Goal: Task Accomplishment & Management: Manage account settings

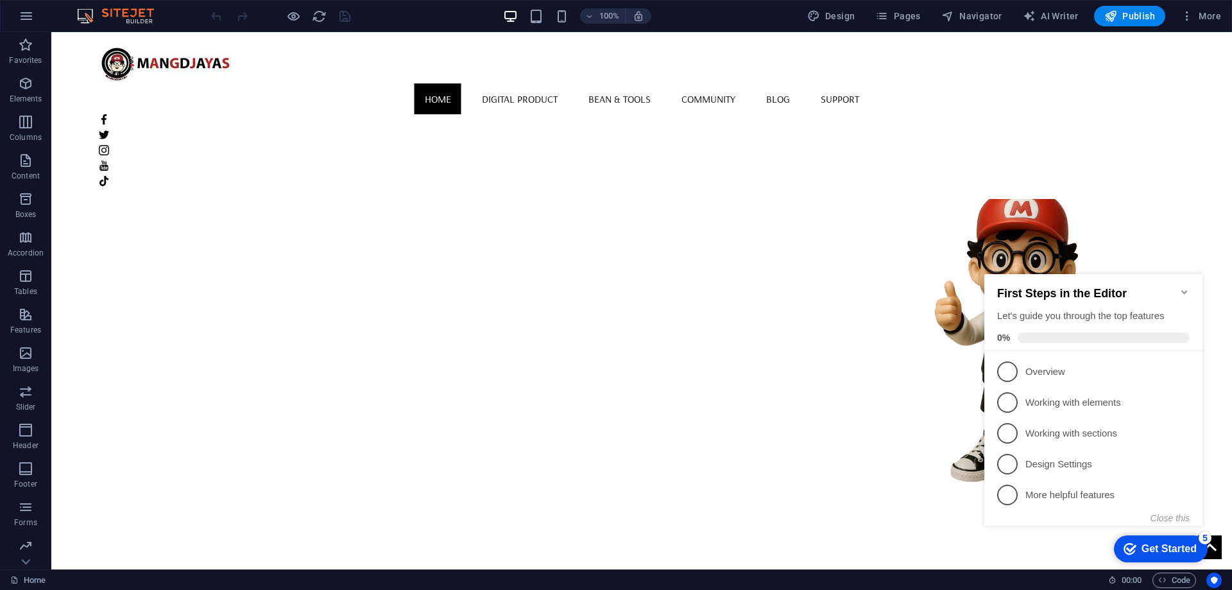
click at [1182, 290] on icon "Minimize checklist" at bounding box center [1184, 292] width 6 height 4
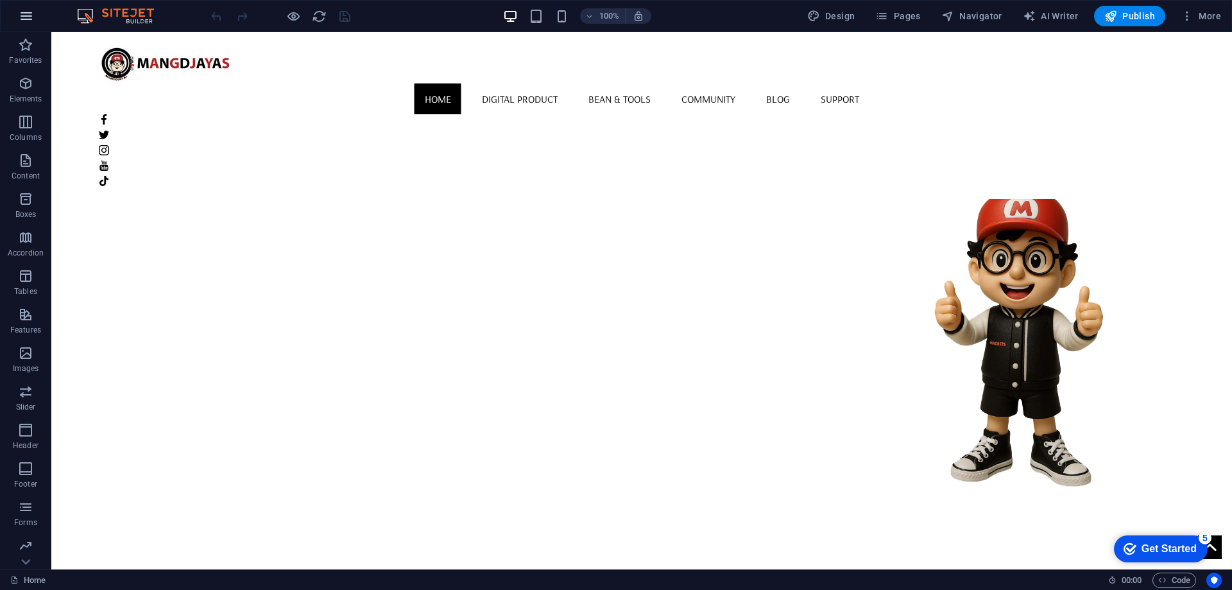
click at [35, 13] on button "button" at bounding box center [26, 16] width 31 height 31
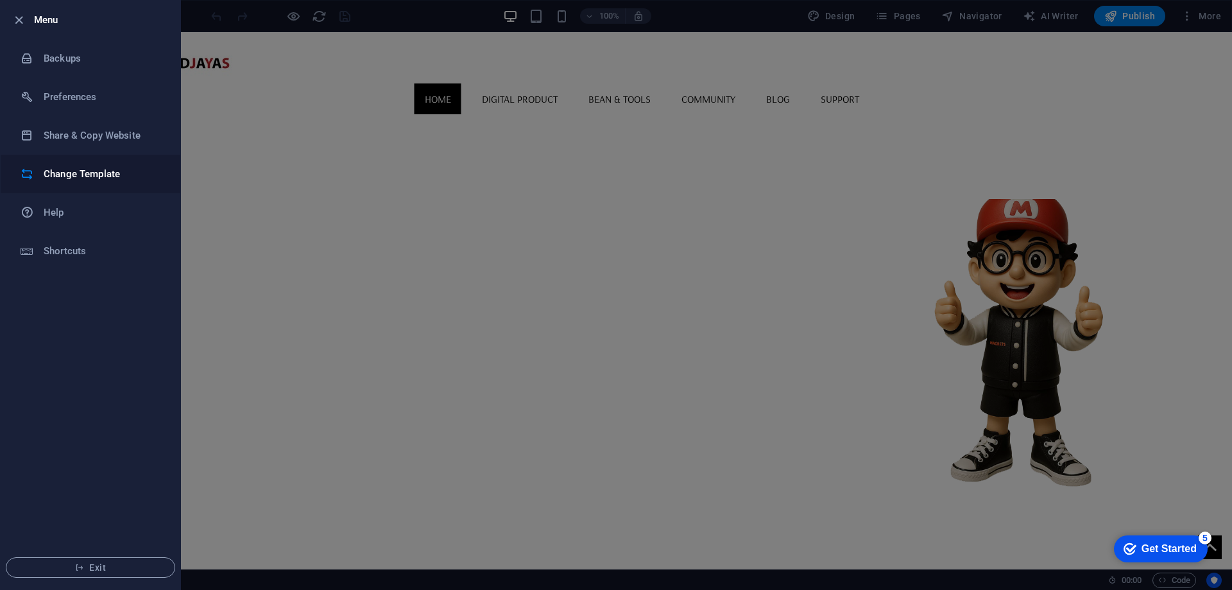
click at [40, 168] on div at bounding box center [32, 173] width 23 height 13
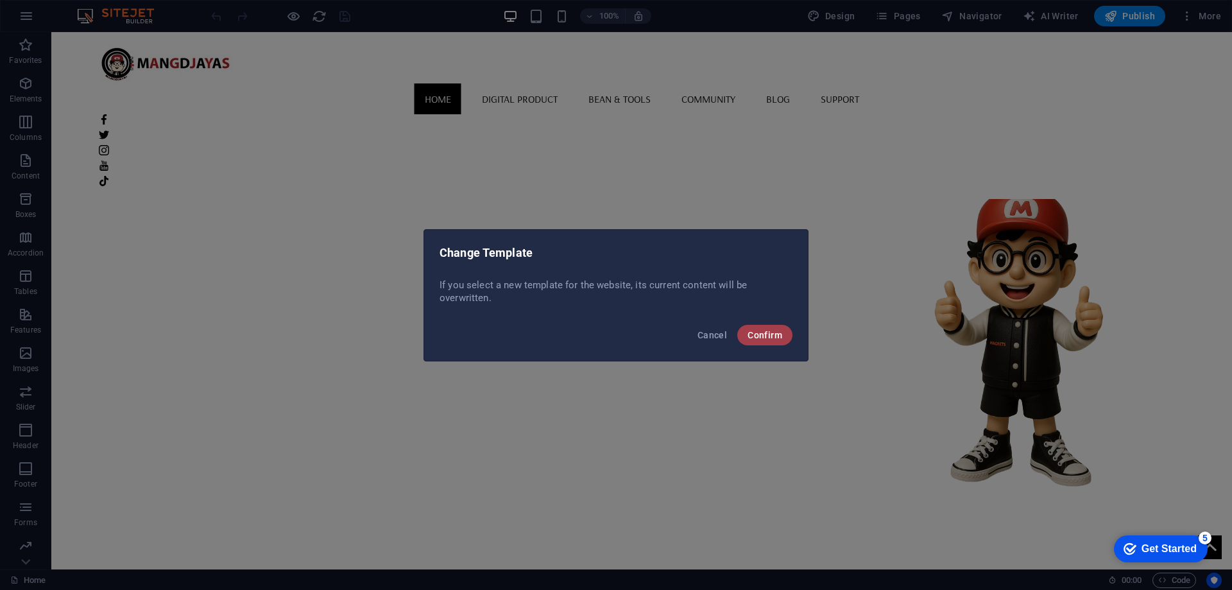
click at [776, 336] on span "Confirm" at bounding box center [764, 335] width 35 height 10
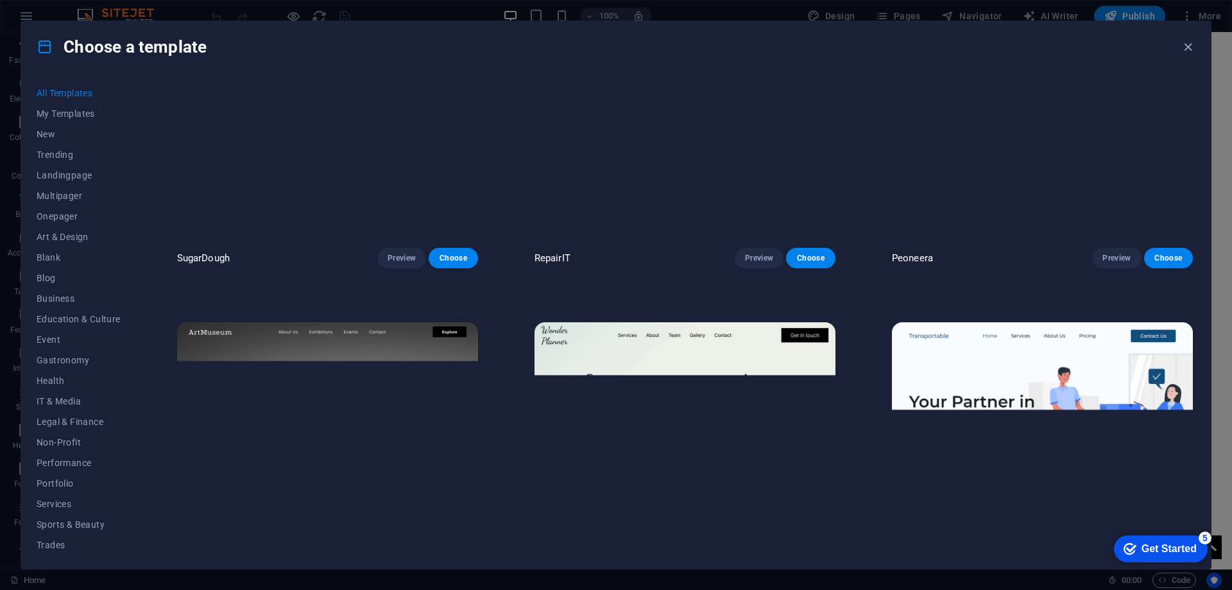
scroll to position [385, 0]
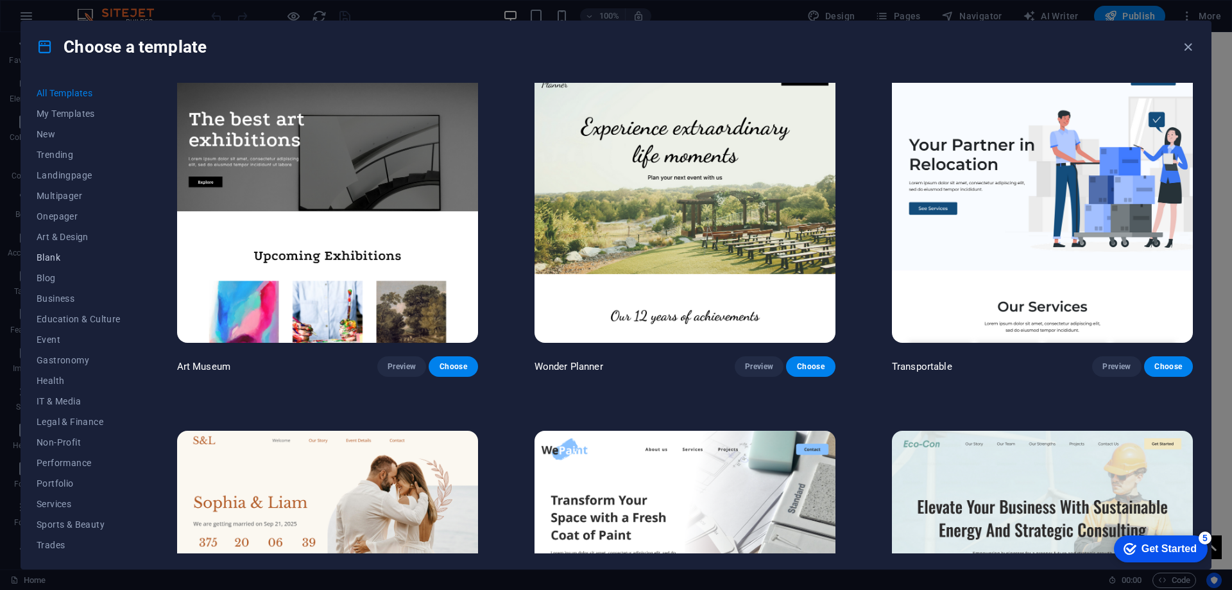
click at [51, 262] on span "Blank" at bounding box center [79, 257] width 84 height 10
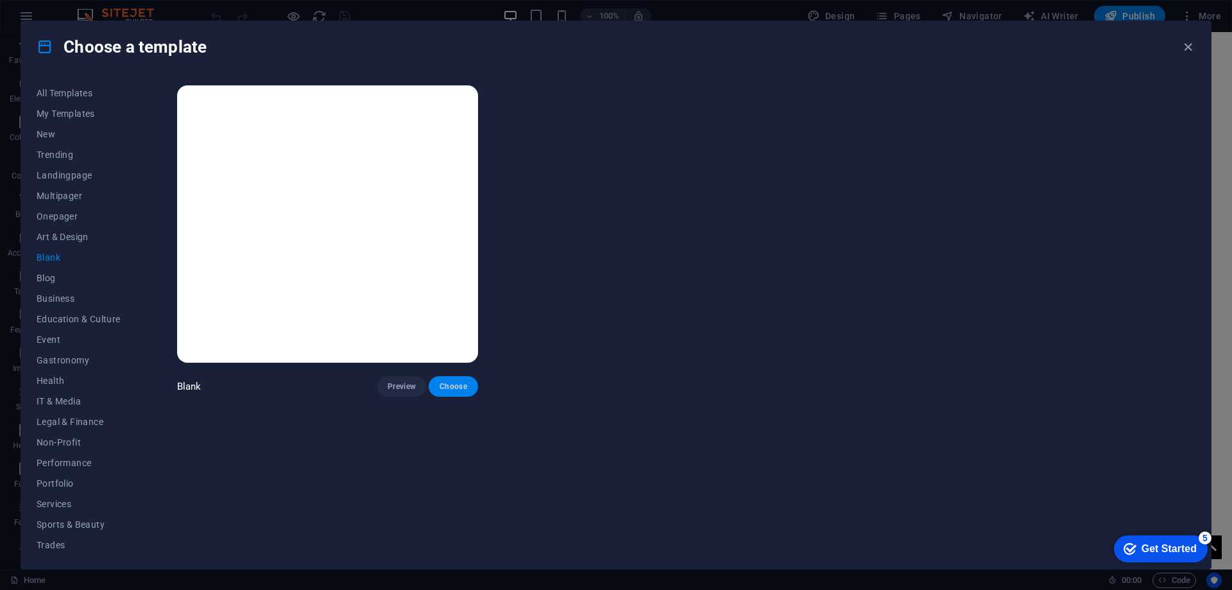
click at [468, 376] on button "Choose" at bounding box center [453, 386] width 49 height 21
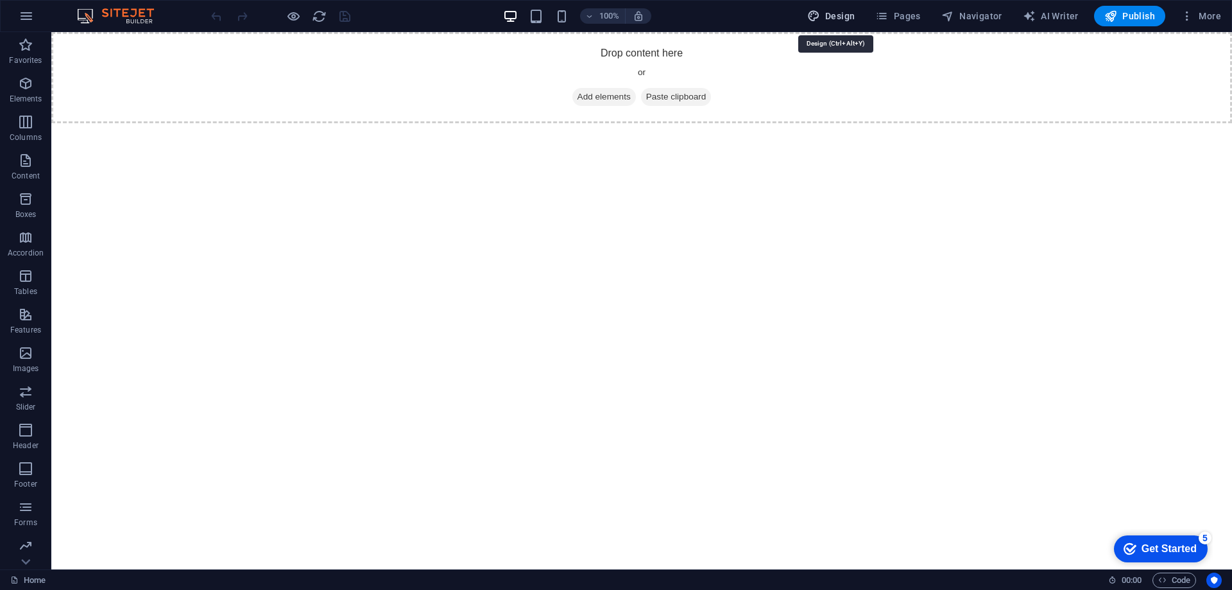
click at [836, 12] on span "Design" at bounding box center [831, 16] width 48 height 13
select select "px"
select select "400"
select select "px"
click at [21, 12] on icon "button" at bounding box center [26, 15] width 15 height 15
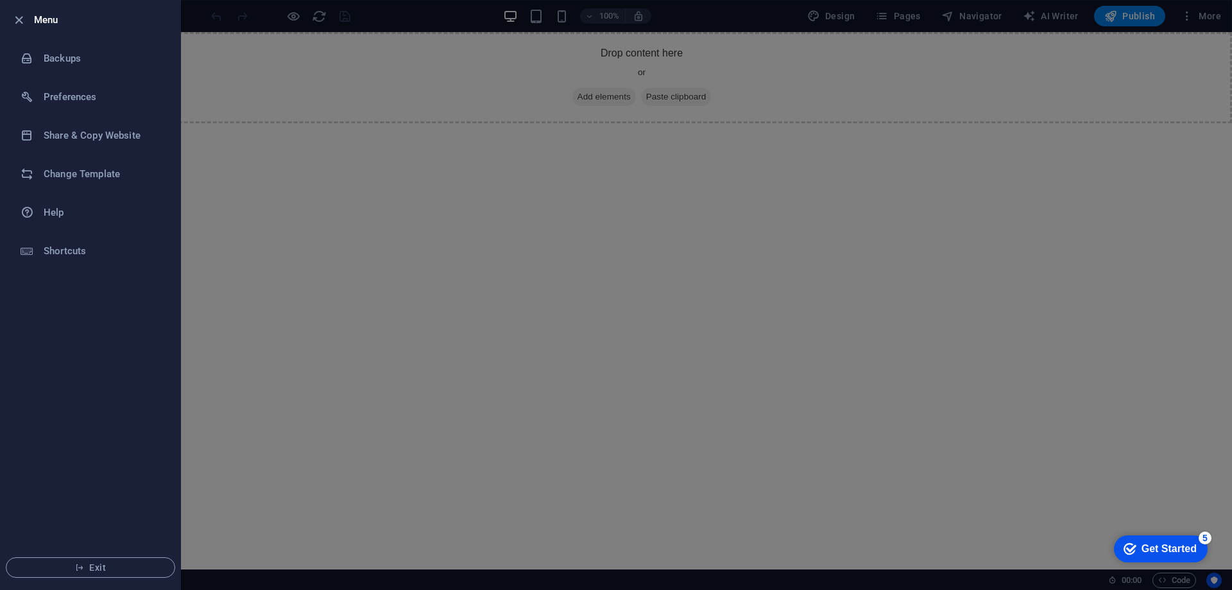
drag, startPoint x: 450, startPoint y: 357, endPoint x: 457, endPoint y: 358, distance: 7.7
click at [454, 361] on div at bounding box center [616, 295] width 1232 height 590
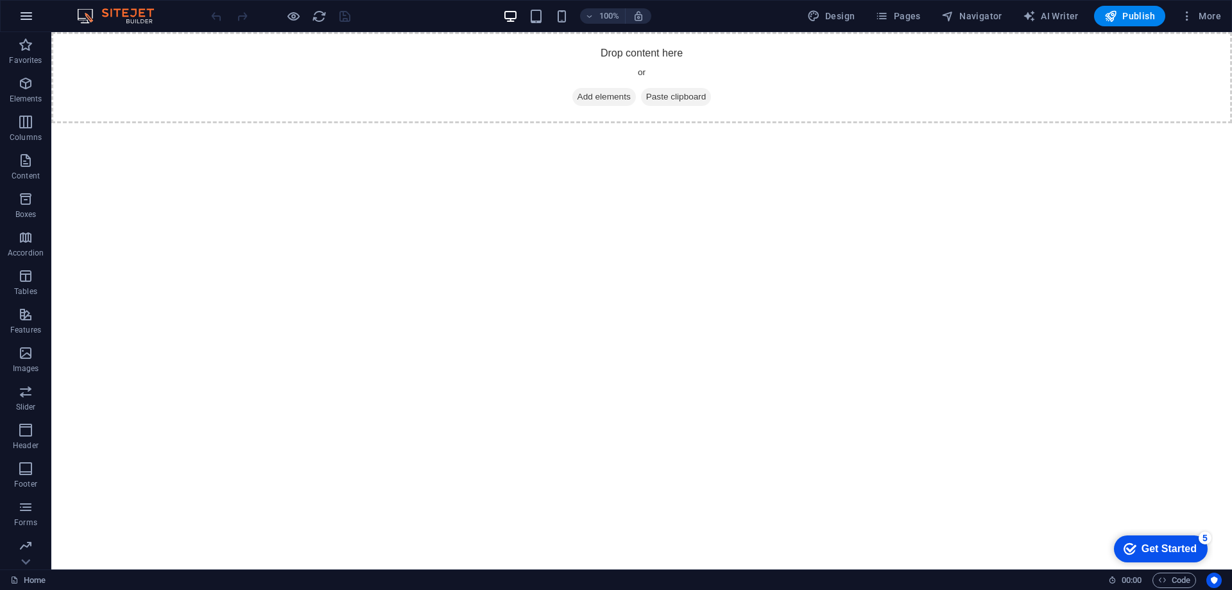
click at [27, 19] on icon "button" at bounding box center [26, 15] width 15 height 15
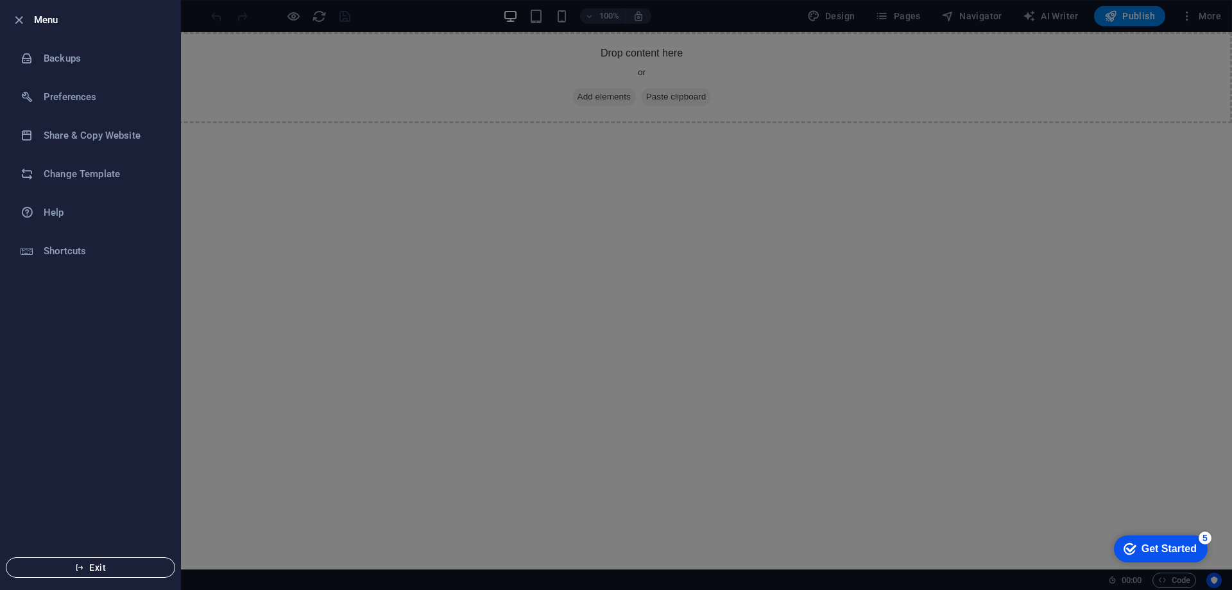
click at [98, 574] on button "Exit" at bounding box center [90, 567] width 169 height 21
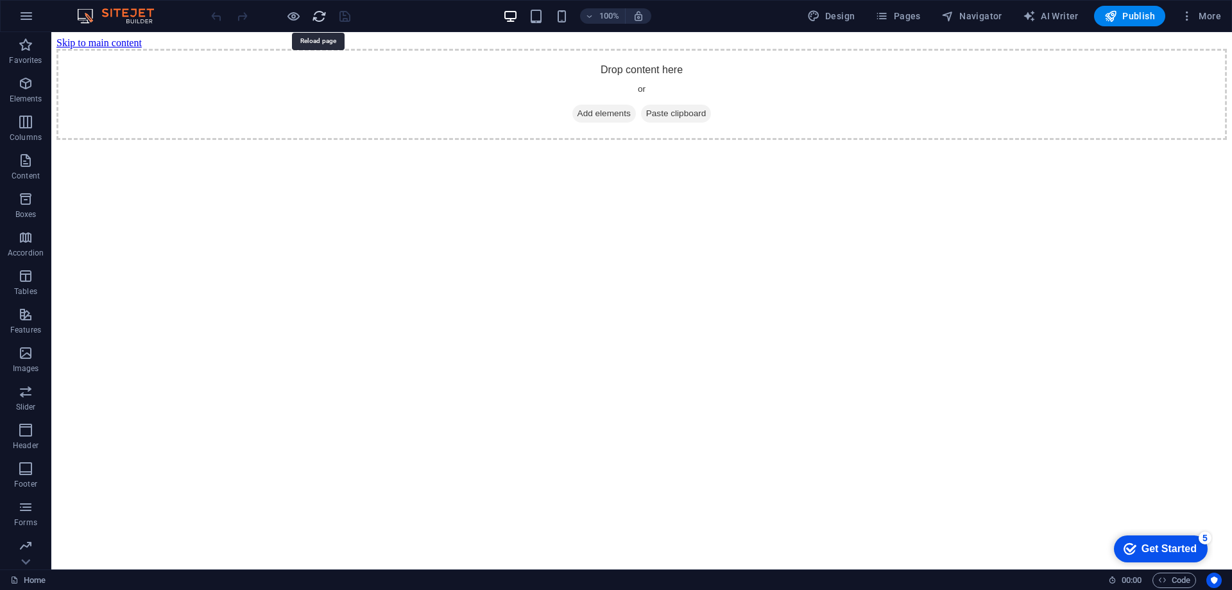
click at [318, 22] on icon "reload" at bounding box center [319, 16] width 15 height 15
click at [29, 4] on button "button" at bounding box center [26, 16] width 31 height 31
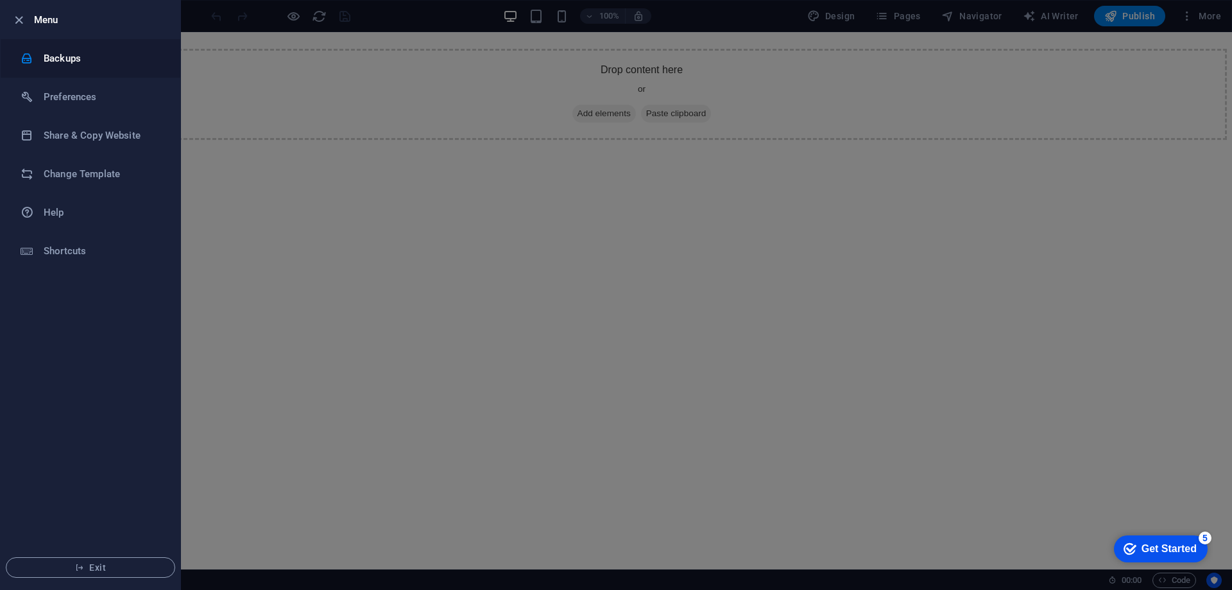
click at [123, 63] on h6 "Backups" at bounding box center [103, 58] width 119 height 15
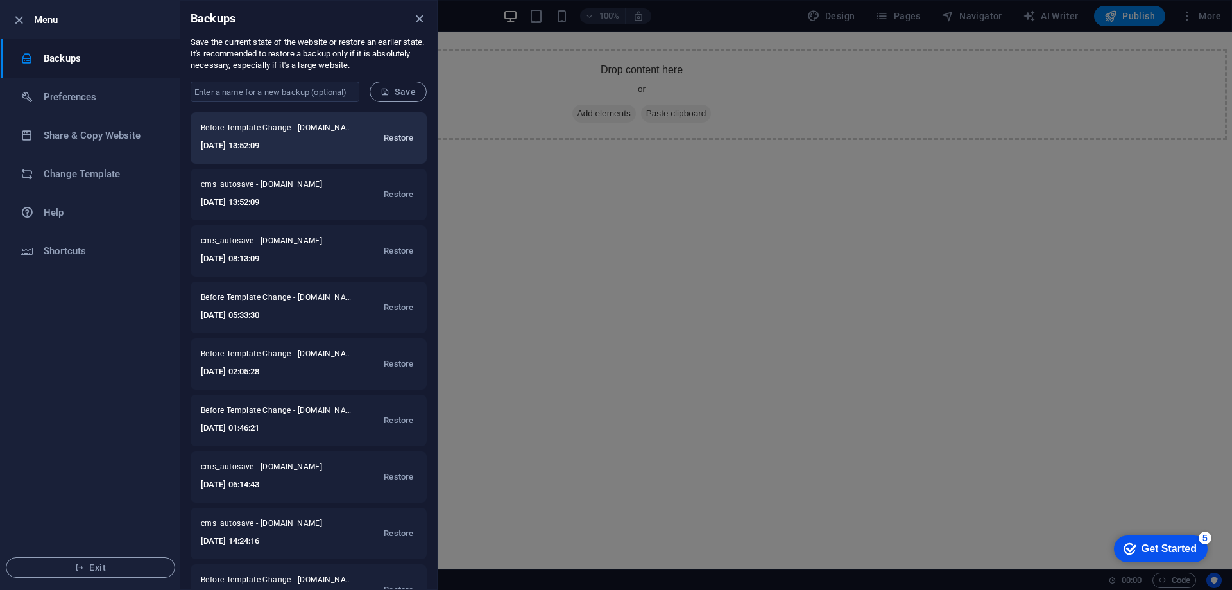
click at [402, 137] on span "Restore" at bounding box center [399, 137] width 30 height 15
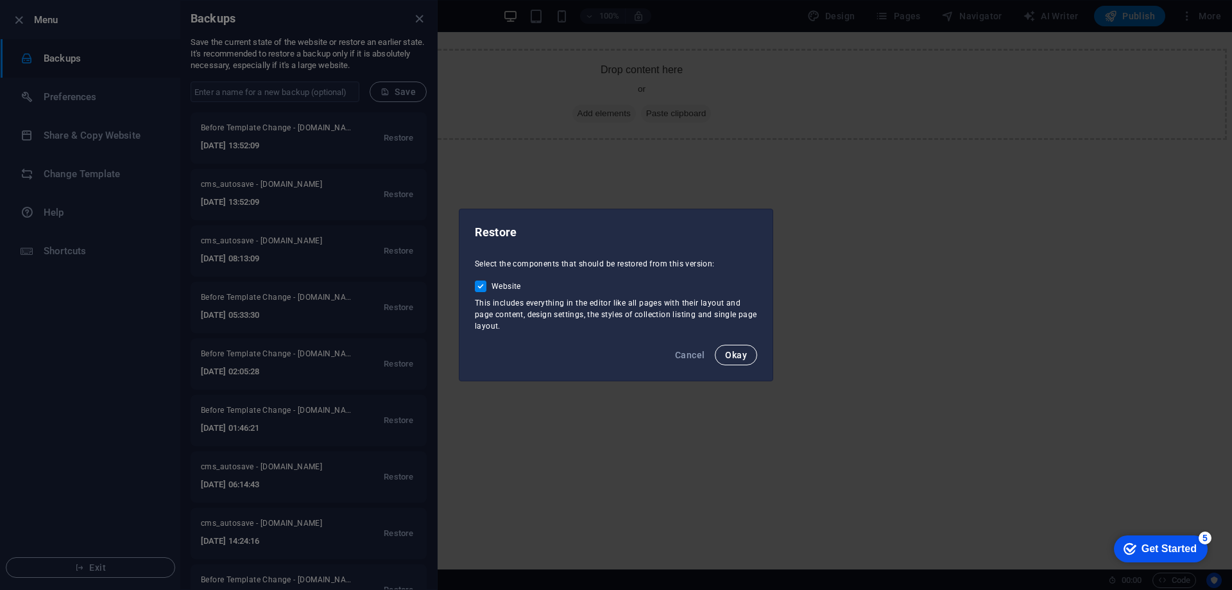
click at [745, 354] on span "Okay" at bounding box center [736, 355] width 22 height 10
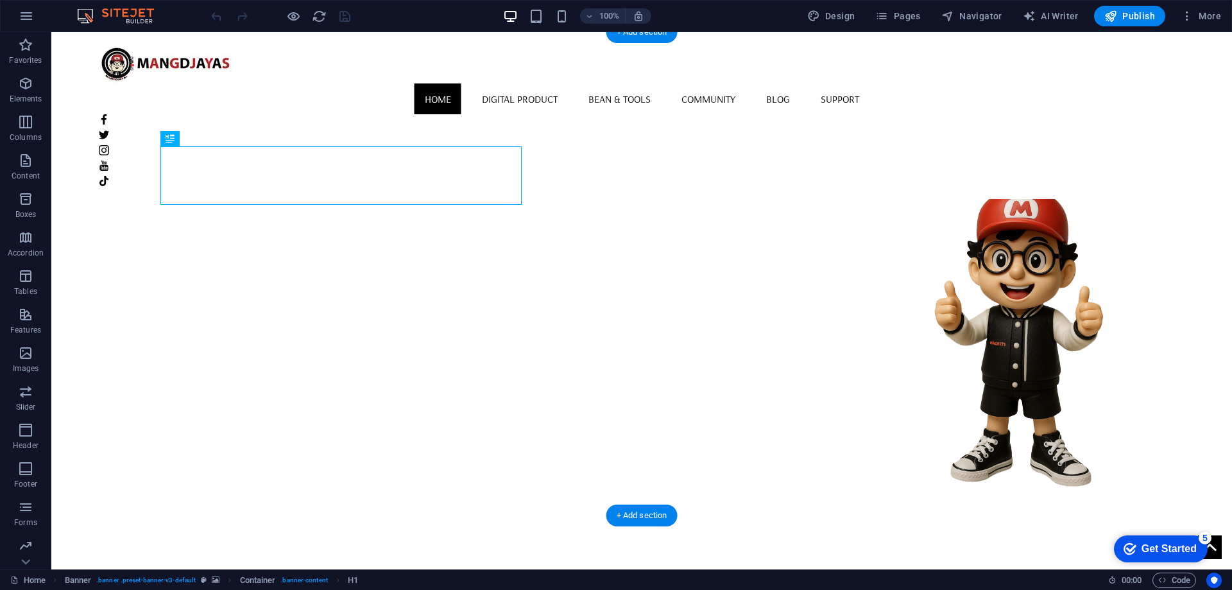
click at [709, 193] on figure at bounding box center [642, 337] width 1086 height 483
